Goal: Transaction & Acquisition: Subscribe to service/newsletter

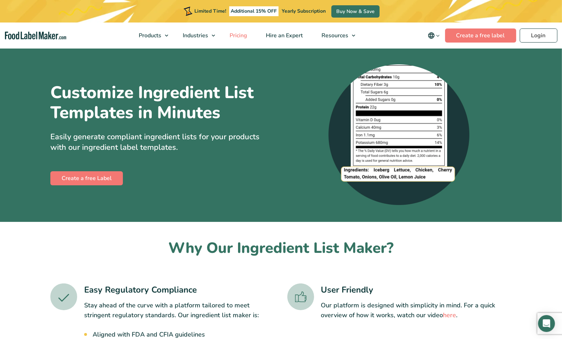
click at [243, 35] on span "Pricing" at bounding box center [238, 36] width 20 height 8
